Goal: Information Seeking & Learning: Learn about a topic

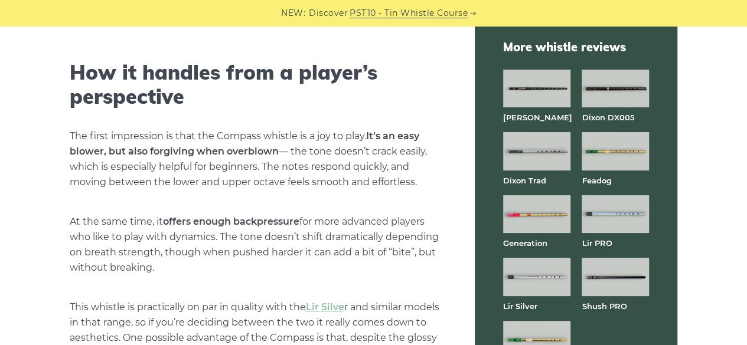
scroll to position [2775, 0]
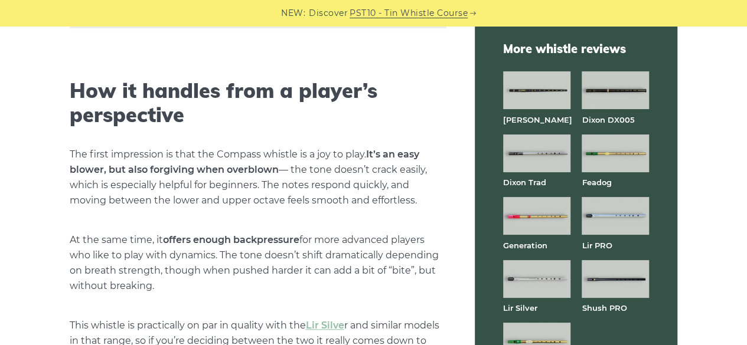
click at [638, 90] on img at bounding box center [614, 90] width 67 height 38
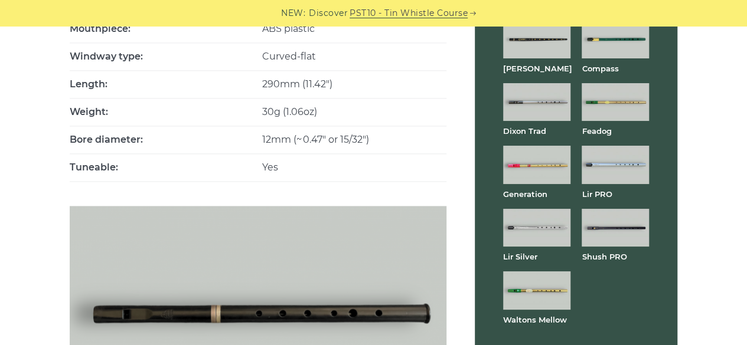
scroll to position [708, 0]
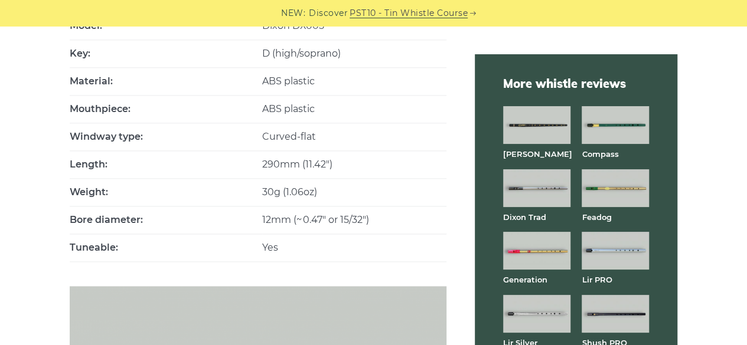
click at [545, 117] on img at bounding box center [536, 125] width 67 height 38
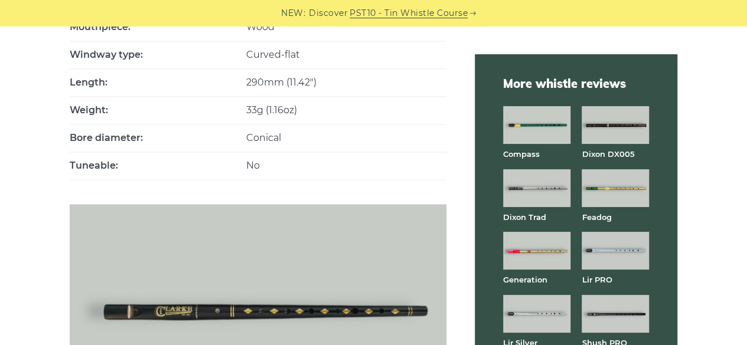
scroll to position [767, 0]
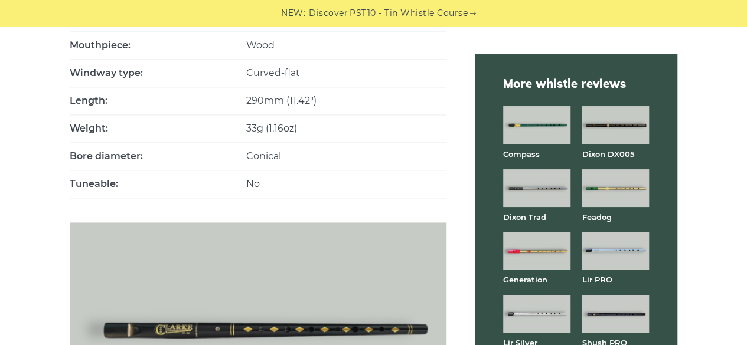
click at [550, 181] on img at bounding box center [536, 188] width 67 height 38
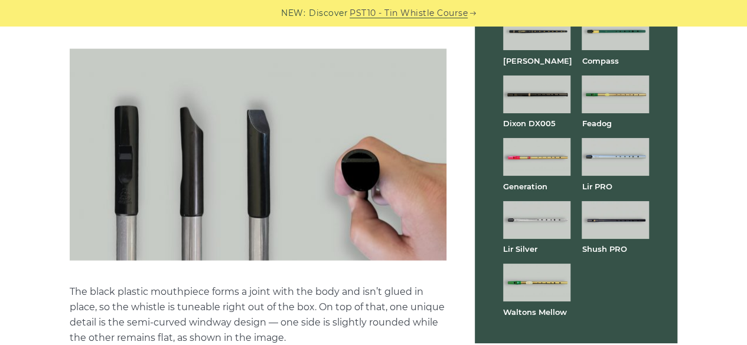
scroll to position [1299, 0]
click at [626, 214] on img at bounding box center [614, 220] width 67 height 38
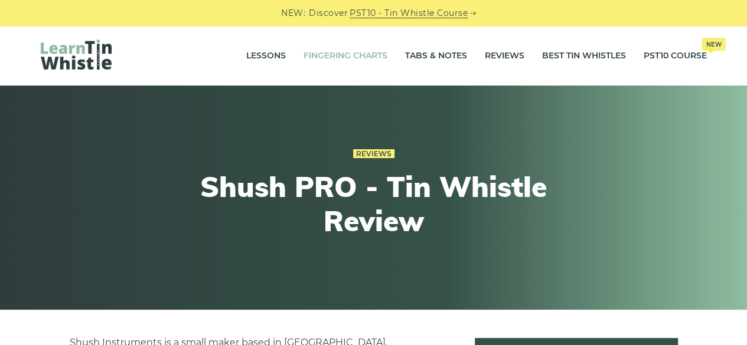
click at [341, 58] on link "Fingering Charts" at bounding box center [345, 56] width 84 height 30
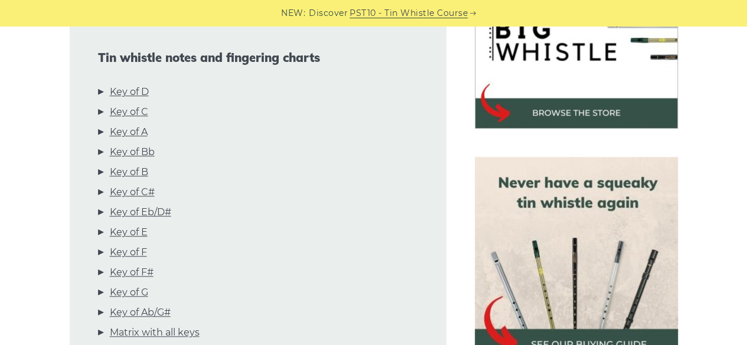
scroll to position [413, 0]
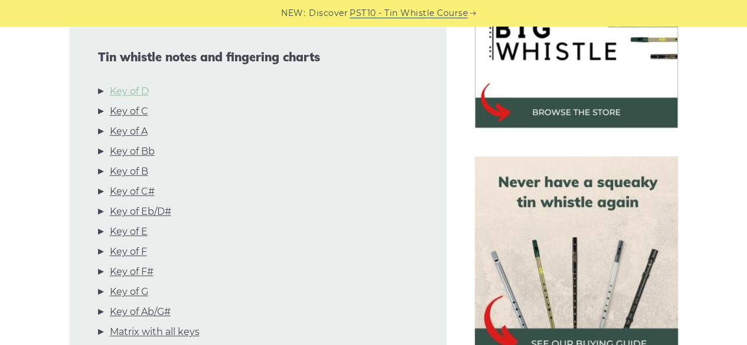
click at [138, 87] on link "Key of D" at bounding box center [129, 91] width 39 height 15
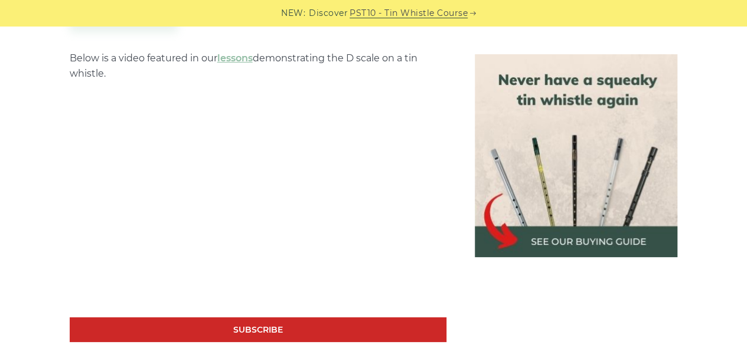
scroll to position [2194, 0]
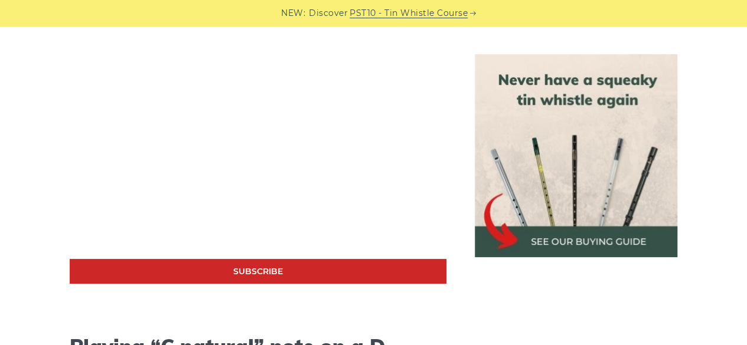
click at [570, 184] on img at bounding box center [576, 155] width 203 height 203
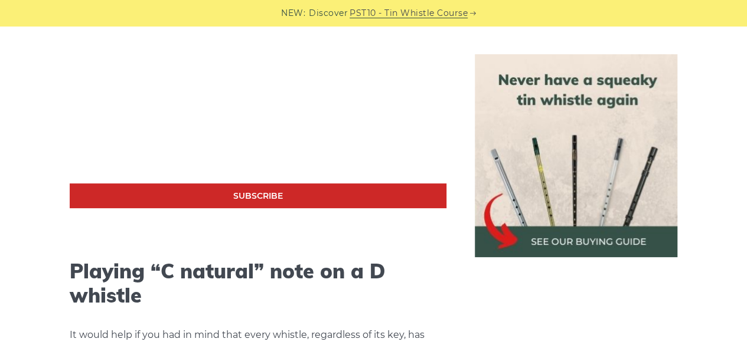
scroll to position [2017, 0]
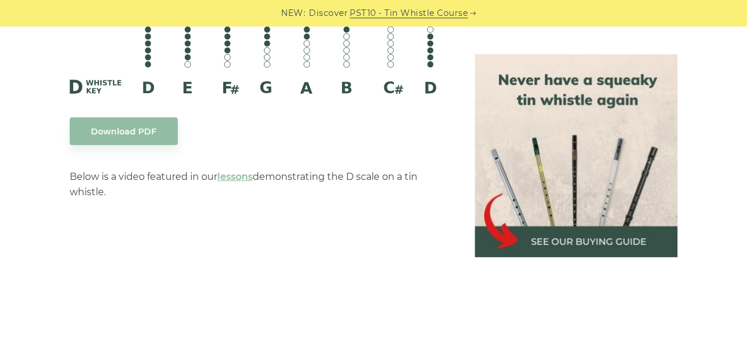
click at [538, 86] on img at bounding box center [576, 155] width 203 height 203
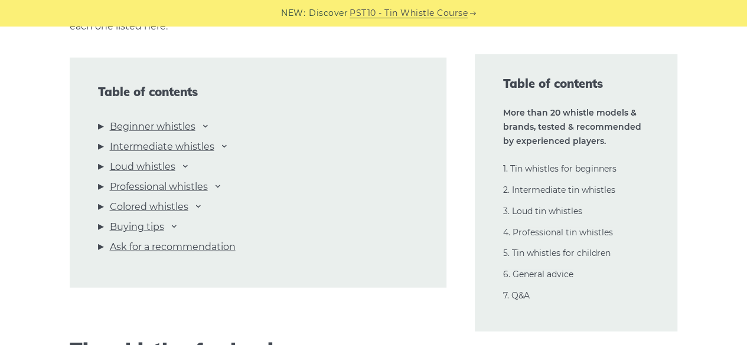
scroll to position [1299, 0]
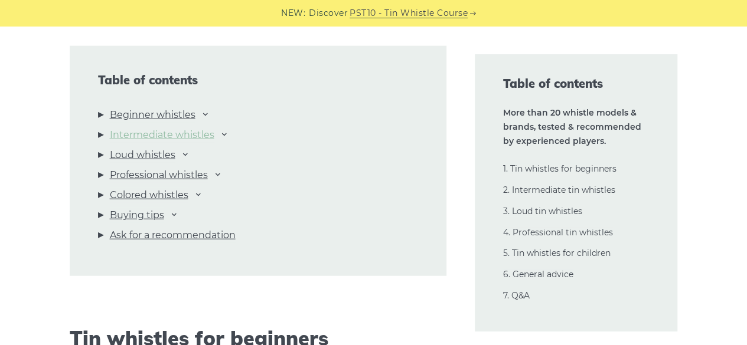
click at [151, 136] on link "Intermediate whistles" at bounding box center [162, 135] width 104 height 15
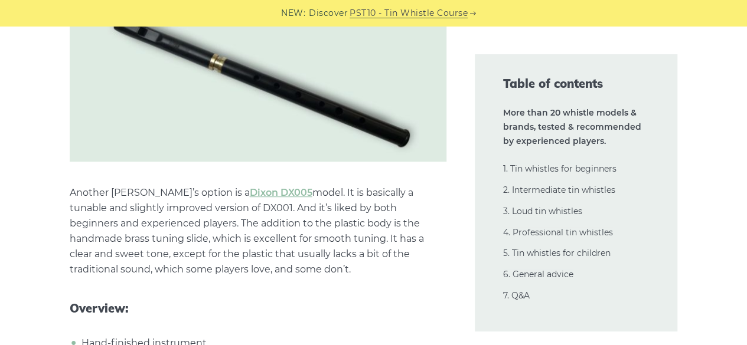
scroll to position [6837, 0]
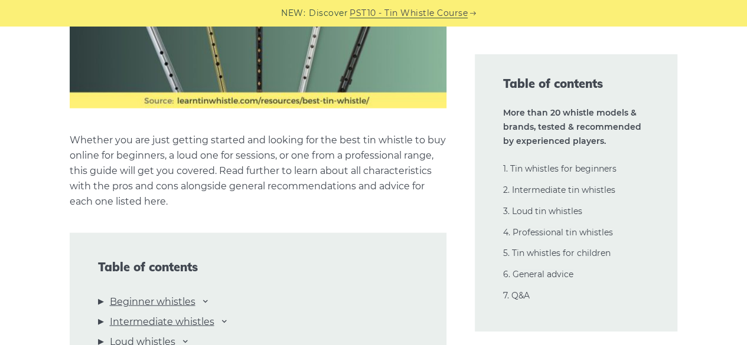
scroll to position [1240, 0]
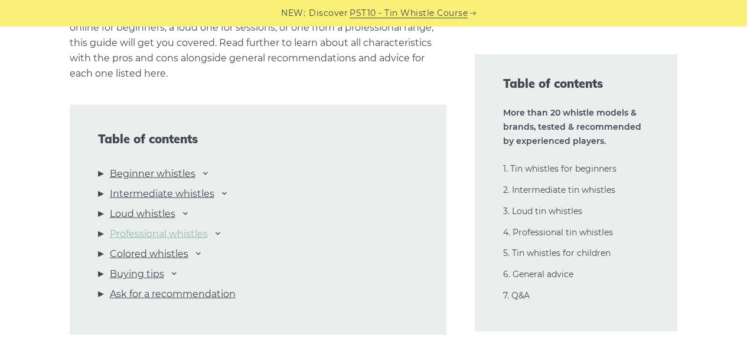
click at [162, 236] on link "Professional whistles" at bounding box center [159, 234] width 98 height 15
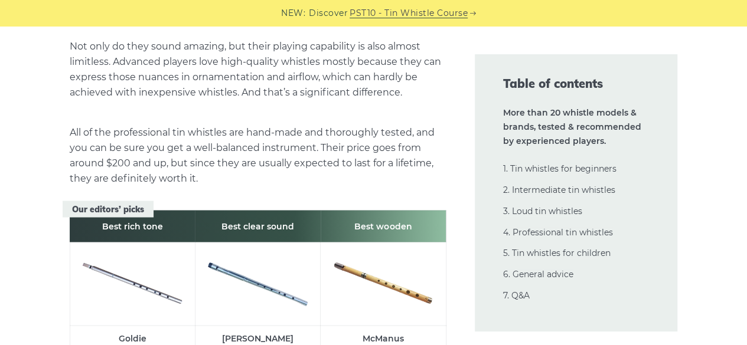
scroll to position [16487, 0]
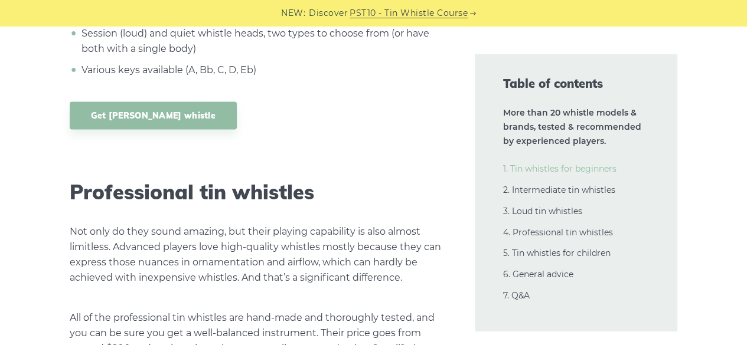
click at [582, 169] on link "1. Tin whistles for beginners" at bounding box center [559, 169] width 113 height 11
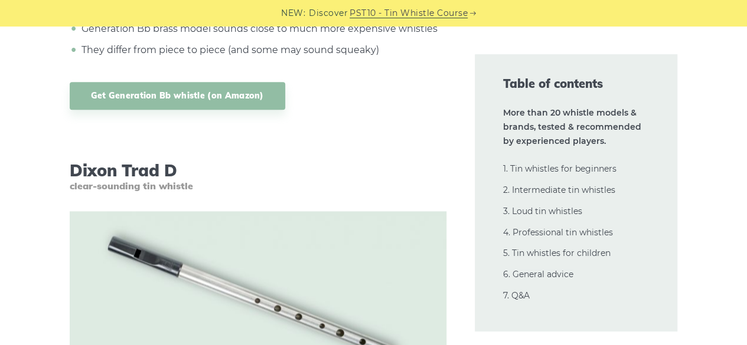
scroll to position [5242, 0]
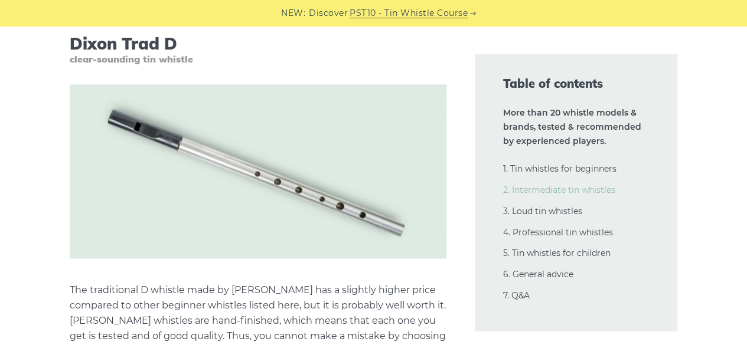
click at [536, 190] on link "2. Intermediate tin whistles" at bounding box center [559, 190] width 112 height 11
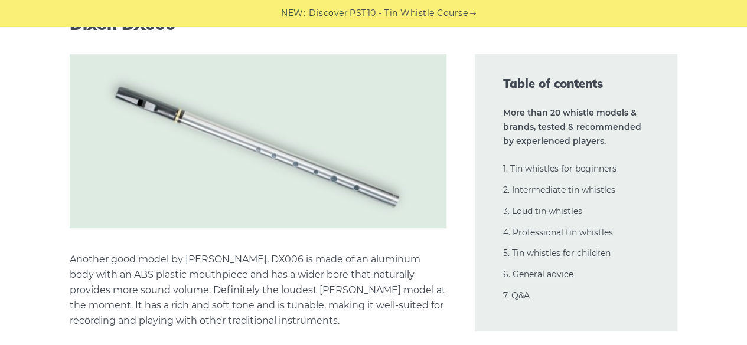
scroll to position [11500, 0]
